Goal: Task Accomplishment & Management: Manage account settings

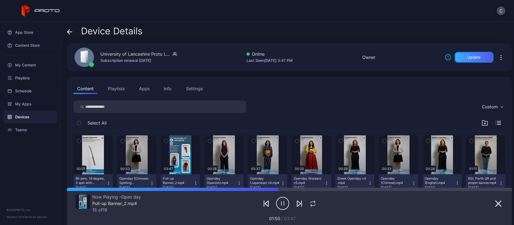
click at [462, 61] on div "Update" at bounding box center [473, 57] width 39 height 11
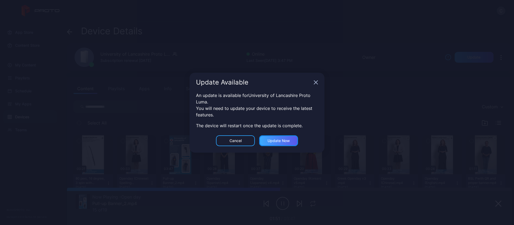
click at [285, 141] on div "Update now" at bounding box center [278, 140] width 22 height 4
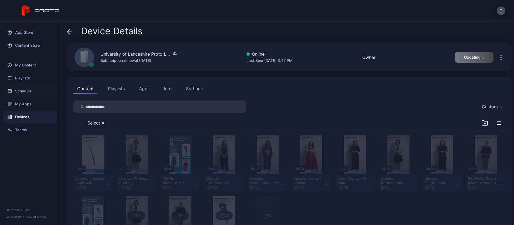
click at [22, 92] on div "Schedule" at bounding box center [30, 90] width 54 height 13
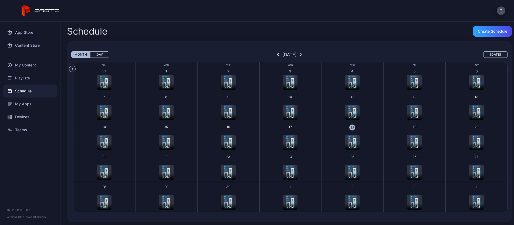
click at [350, 140] on img "button" at bounding box center [352, 142] width 8 height 15
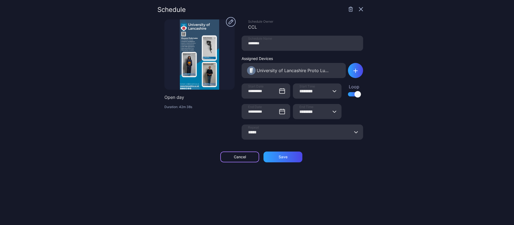
click at [234, 158] on div "Cancel" at bounding box center [240, 157] width 12 height 4
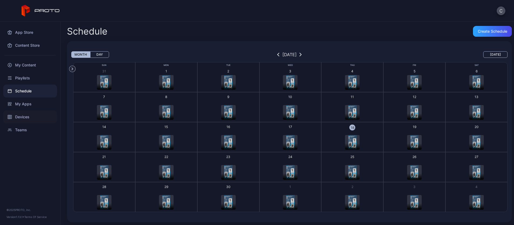
click at [21, 114] on div "Devices" at bounding box center [30, 116] width 54 height 13
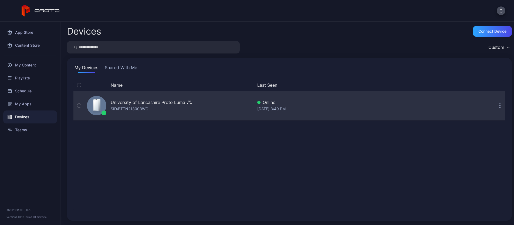
click at [188, 110] on div "University of Lancashire Proto [PERSON_NAME]: BTTN213003WG" at bounding box center [151, 105] width 81 height 13
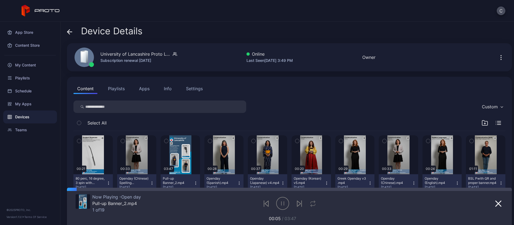
click at [113, 89] on button "Playlists" at bounding box center [116, 88] width 24 height 11
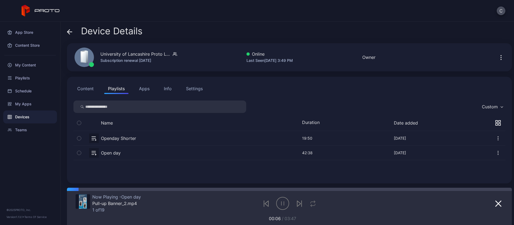
click at [84, 87] on button "Content" at bounding box center [85, 88] width 24 height 11
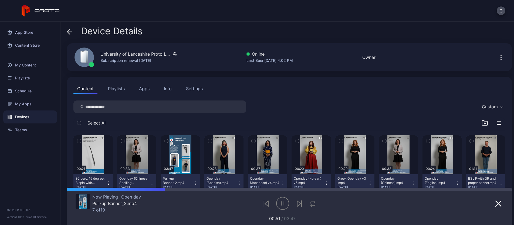
click at [198, 86] on div "Settings" at bounding box center [194, 88] width 17 height 6
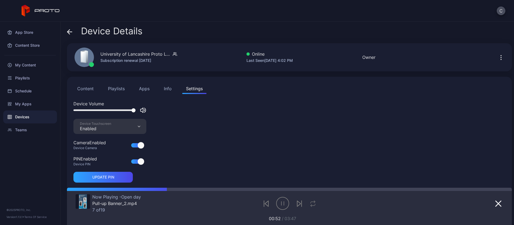
click at [171, 87] on div "Info" at bounding box center [168, 88] width 8 height 6
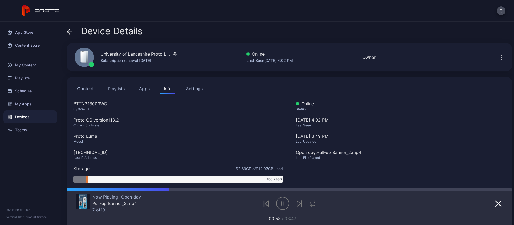
click at [187, 87] on div "Settings" at bounding box center [194, 88] width 17 height 6
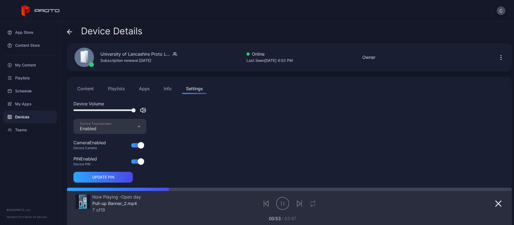
click at [91, 128] on div "Enabled" at bounding box center [95, 128] width 31 height 5
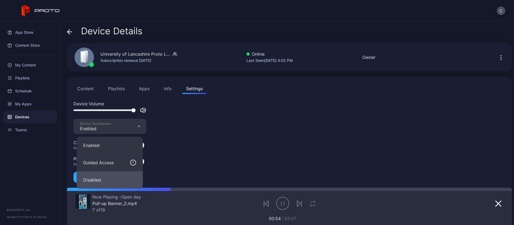
click at [99, 181] on button "Disabled" at bounding box center [110, 179] width 66 height 17
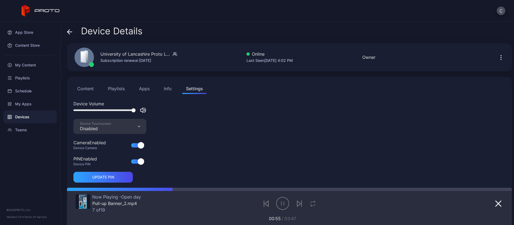
click at [162, 90] on button "Info" at bounding box center [167, 88] width 15 height 11
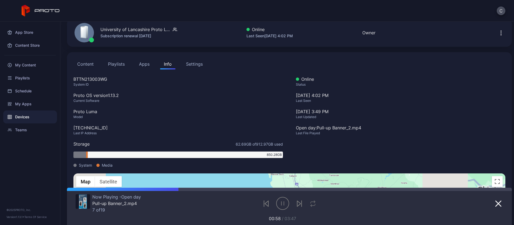
scroll to position [24, 0]
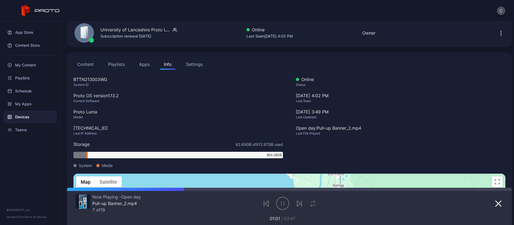
click at [116, 62] on button "Playlists" at bounding box center [116, 64] width 24 height 11
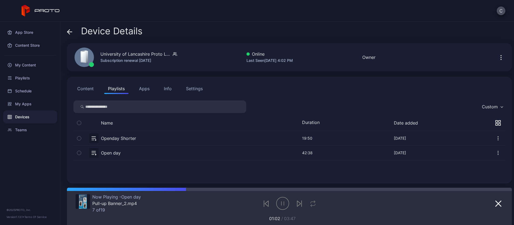
click at [119, 140] on button "button" at bounding box center [289, 138] width 432 height 14
click at [86, 86] on button "Content" at bounding box center [85, 88] width 24 height 11
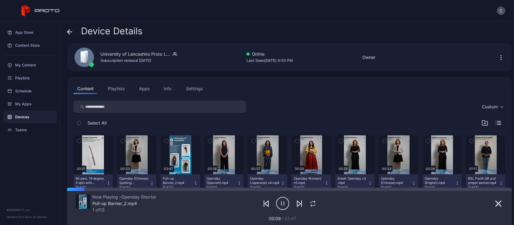
click at [108, 90] on button "Playlists" at bounding box center [116, 88] width 24 height 11
